Goal: Task Accomplishment & Management: Use online tool/utility

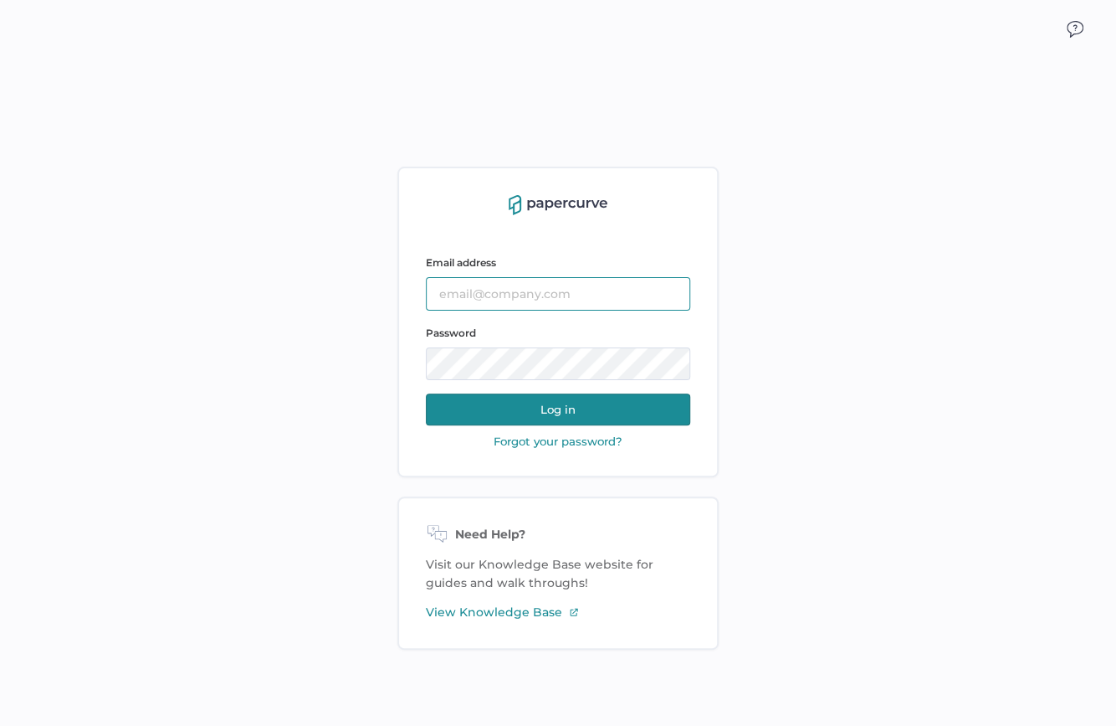
type input "[EMAIL_ADDRESS][DOMAIN_NAME]"
click at [561, 407] on button "Log in" at bounding box center [558, 409] width 264 height 32
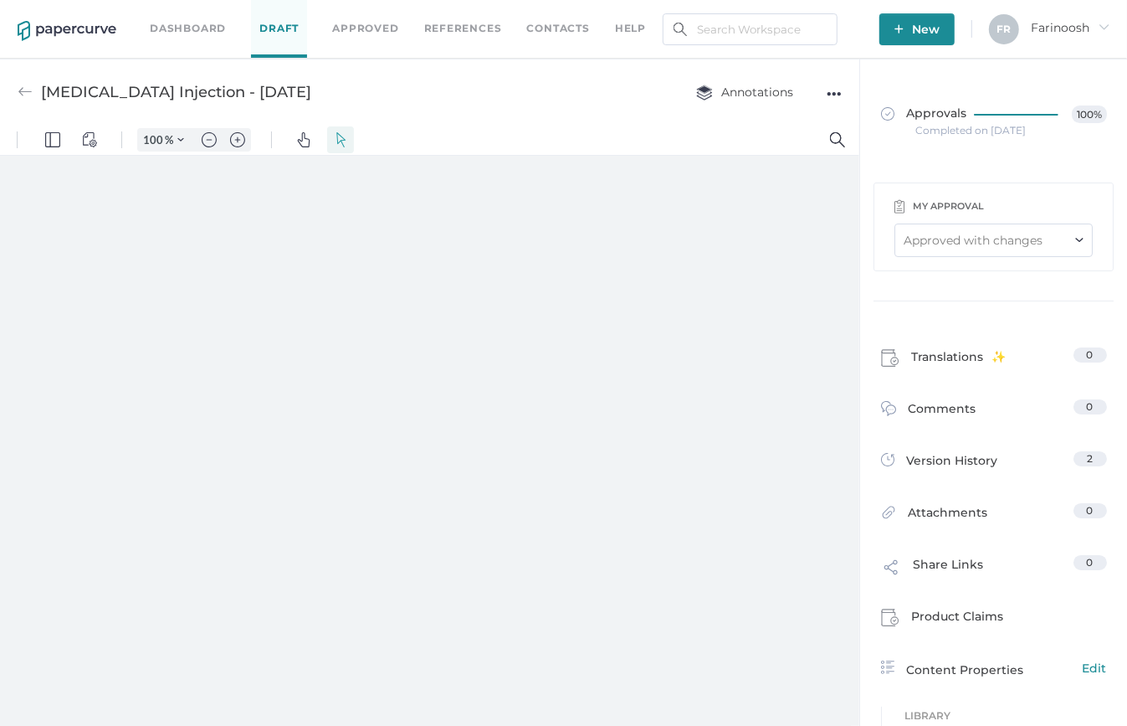
type input "65"
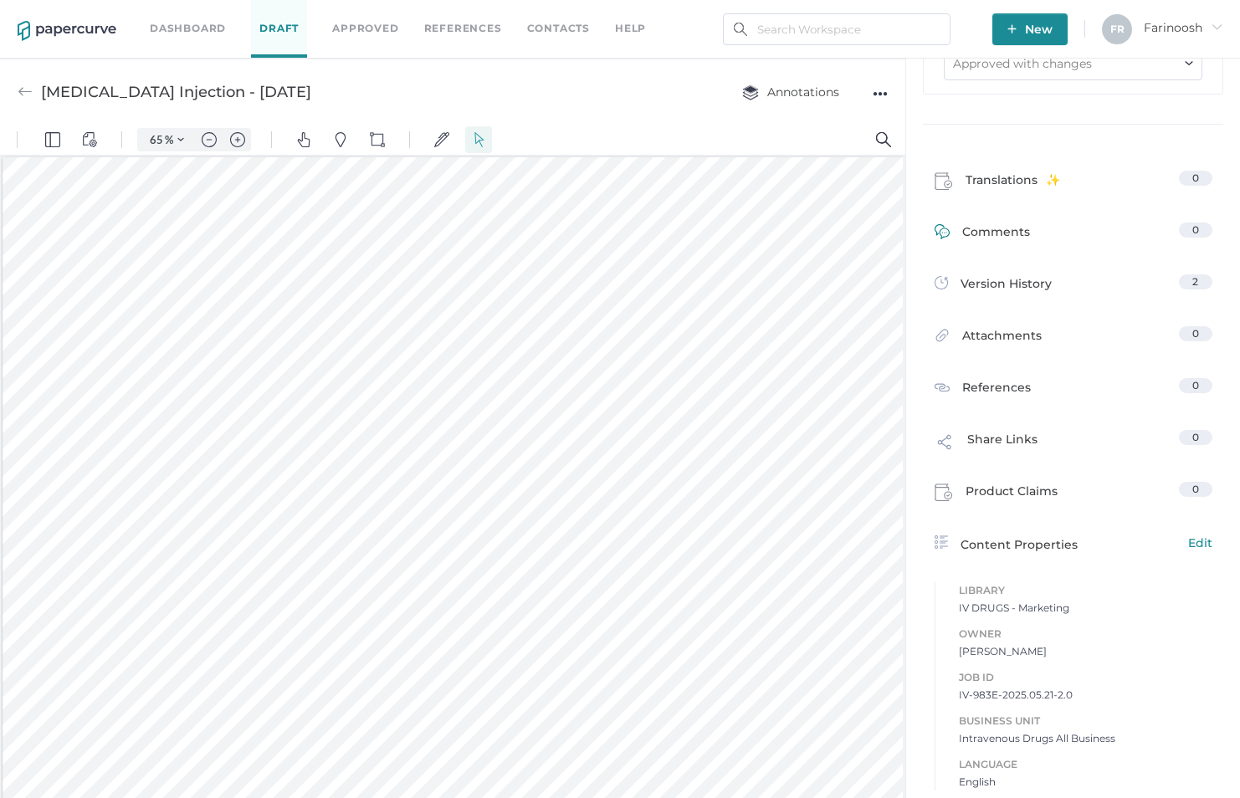
scroll to position [177, 0]
click at [1028, 233] on link "Comments 0" at bounding box center [1074, 235] width 278 height 26
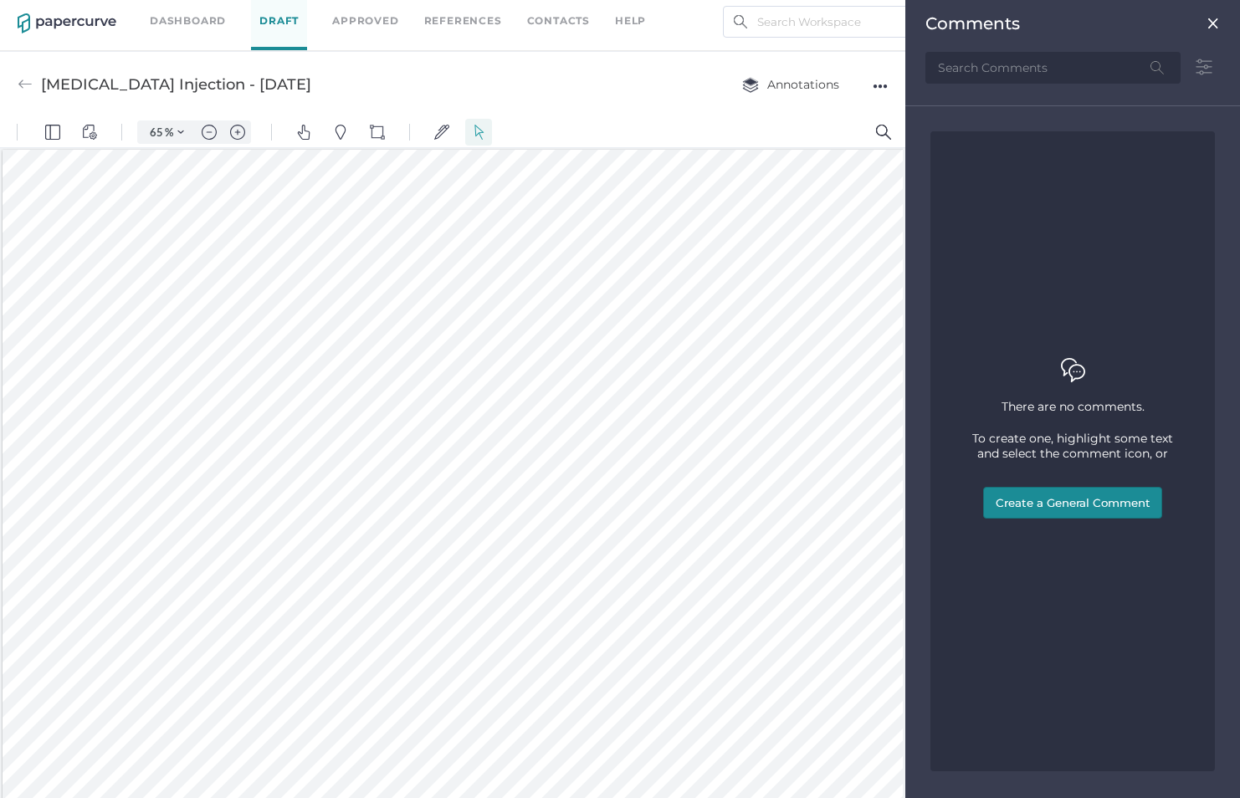
click at [1127, 22] on img at bounding box center [1213, 23] width 13 height 13
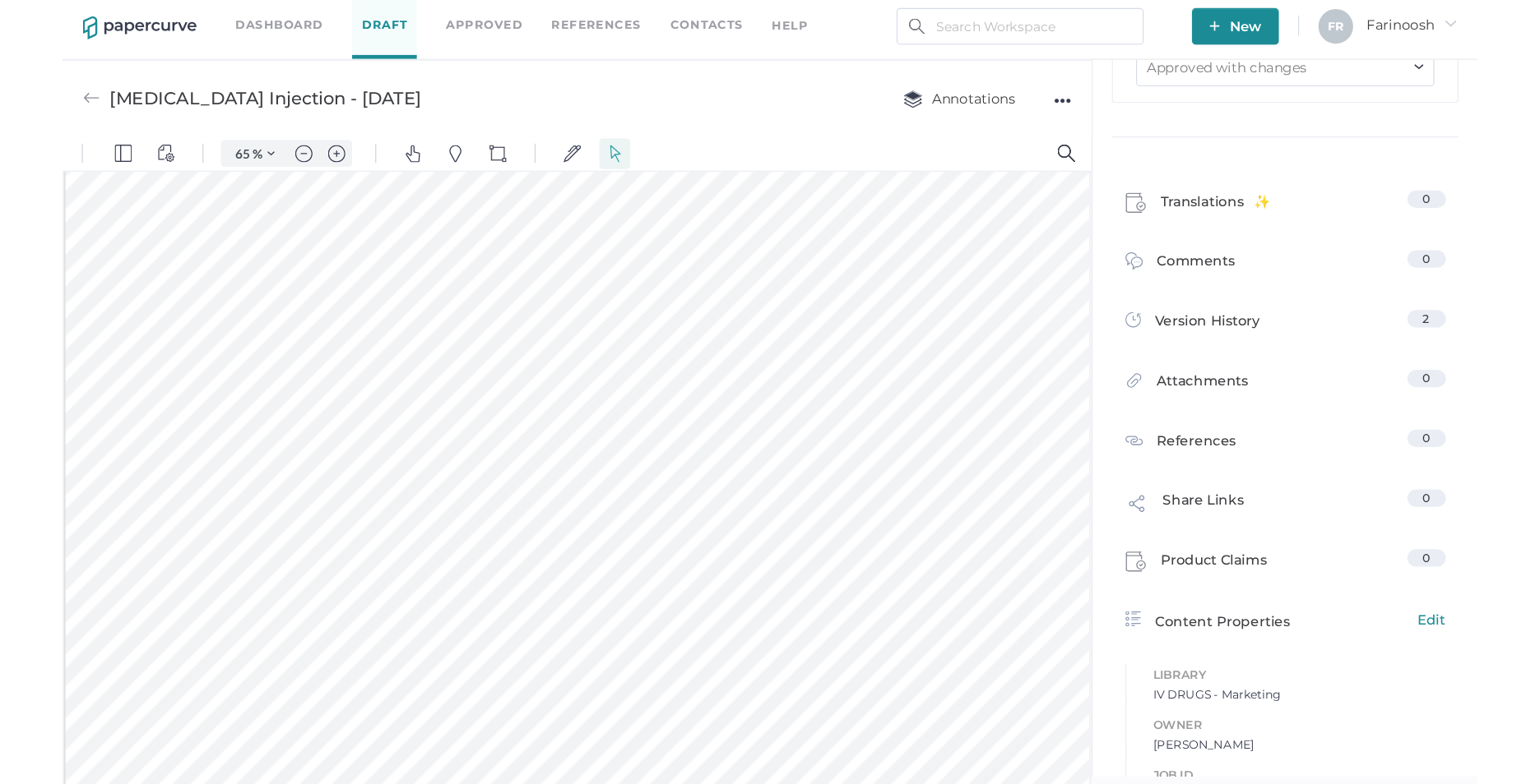
scroll to position [173, 0]
